Goal: Task Accomplishment & Management: Manage account settings

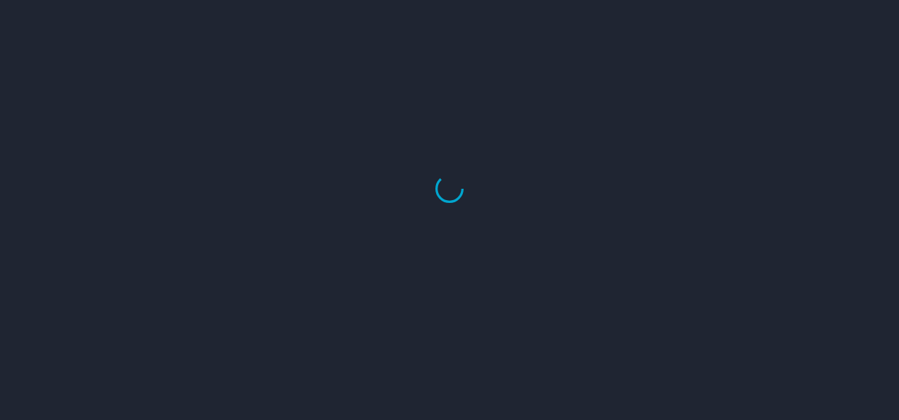
select select "US"
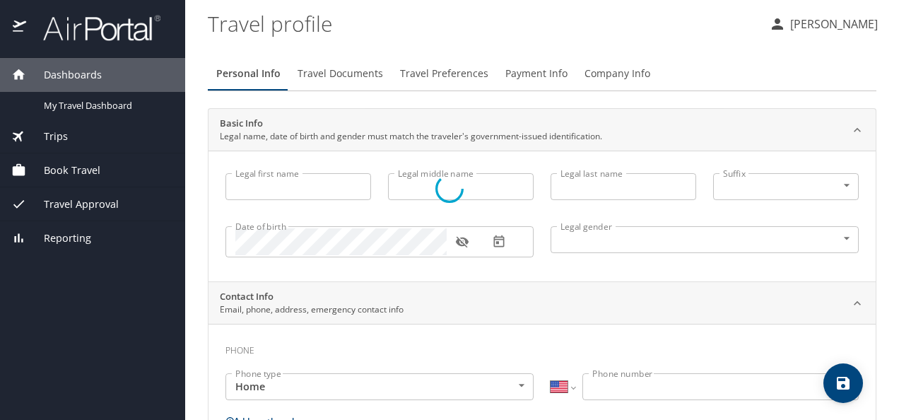
type input "[PERSON_NAME]"
type input "[DEMOGRAPHIC_DATA]"
type input "[PERSON_NAME]"
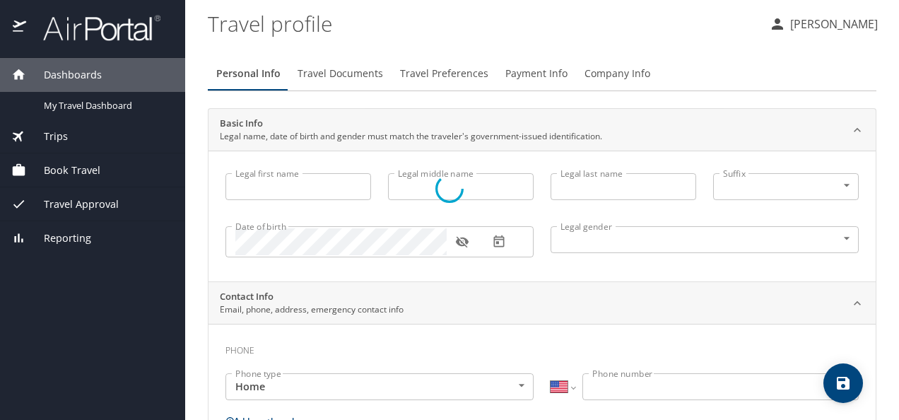
type input "[PERSON_NAME]"
select select "MX"
type input "[PHONE_NUMBER]"
select select "MX"
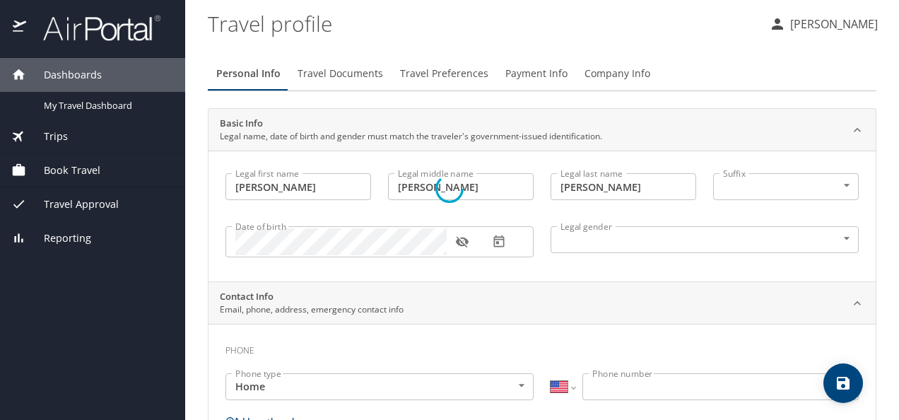
select select "MX"
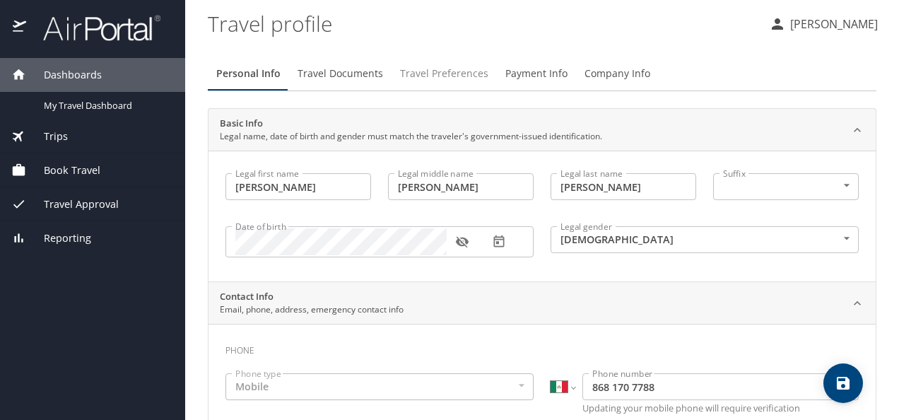
click at [444, 72] on span "Travel Preferences" at bounding box center [444, 74] width 88 height 18
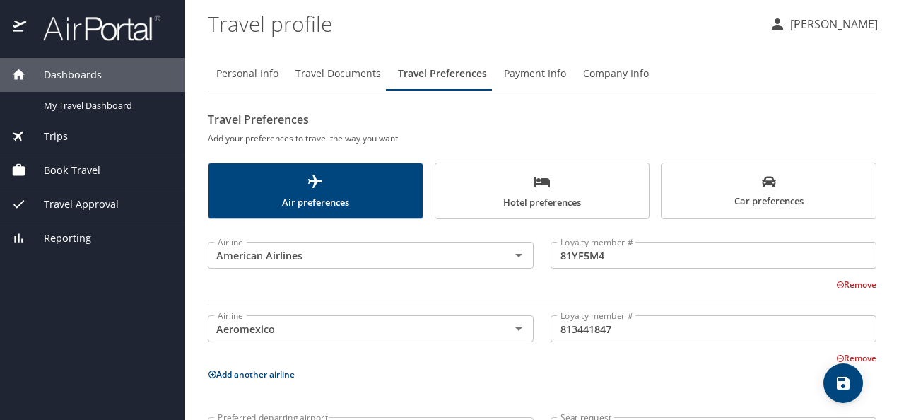
click at [543, 185] on icon "scrollable force tabs example" at bounding box center [542, 182] width 16 height 11
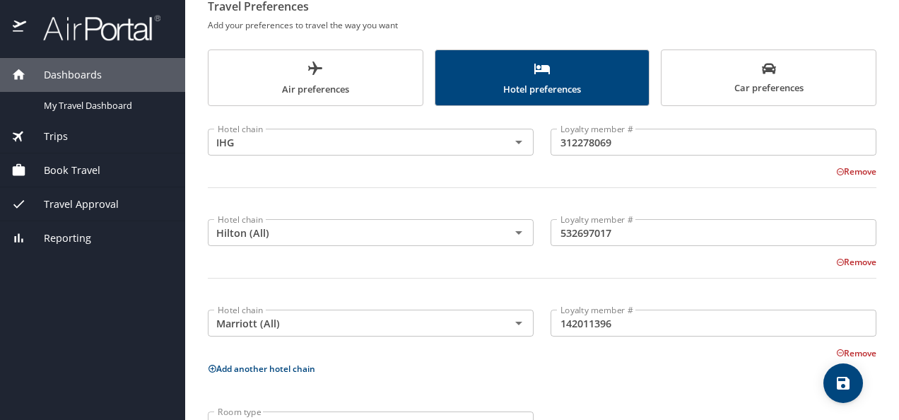
scroll to position [90, 0]
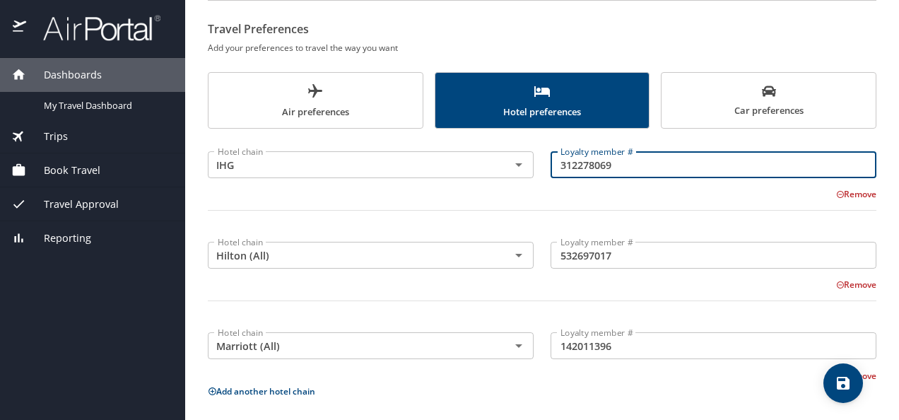
click at [638, 165] on input "312278069" at bounding box center [713, 164] width 326 height 27
click at [557, 168] on input "312278069" at bounding box center [713, 164] width 326 height 27
drag, startPoint x: 554, startPoint y: 160, endPoint x: 589, endPoint y: 161, distance: 35.4
click at [589, 161] on input "312278069" at bounding box center [713, 164] width 326 height 27
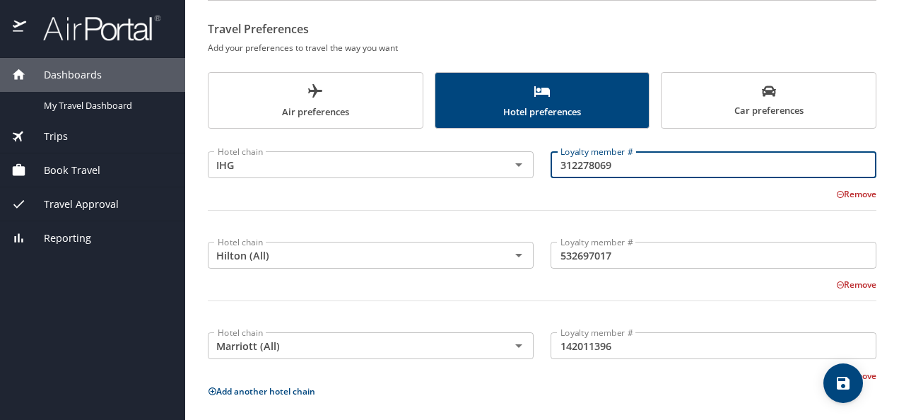
click at [627, 163] on input "312278069" at bounding box center [713, 164] width 326 height 27
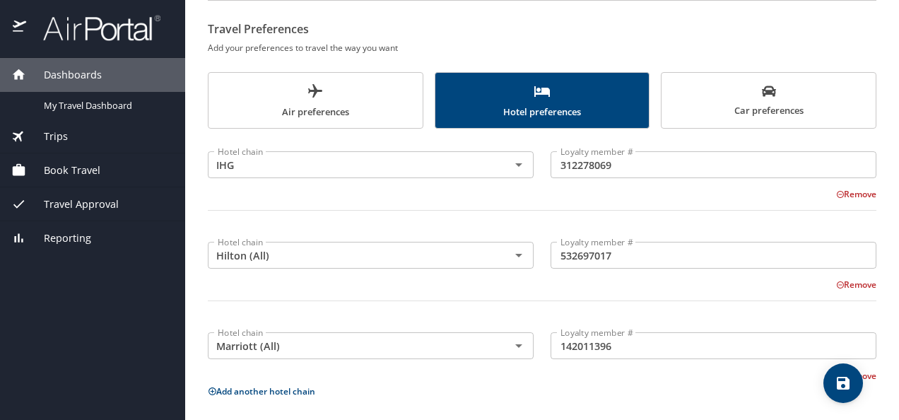
click at [780, 236] on div "Loyalty member # 532697017 Loyalty member #" at bounding box center [713, 255] width 343 height 56
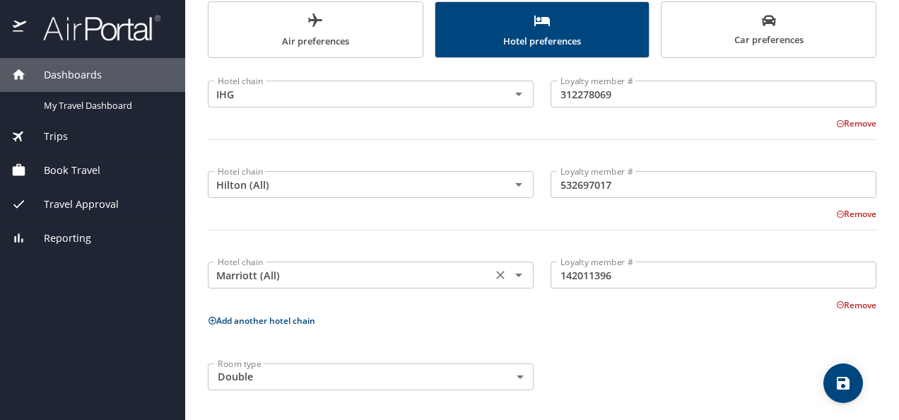
scroll to position [0, 0]
